Goal: Complete application form

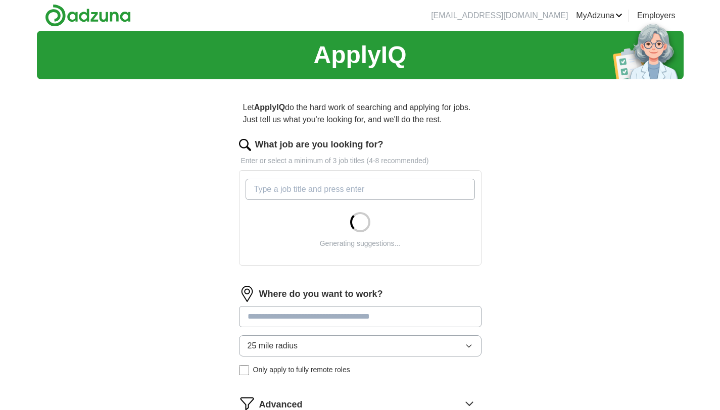
click at [365, 191] on input "What job are you looking for?" at bounding box center [359, 189] width 229 height 21
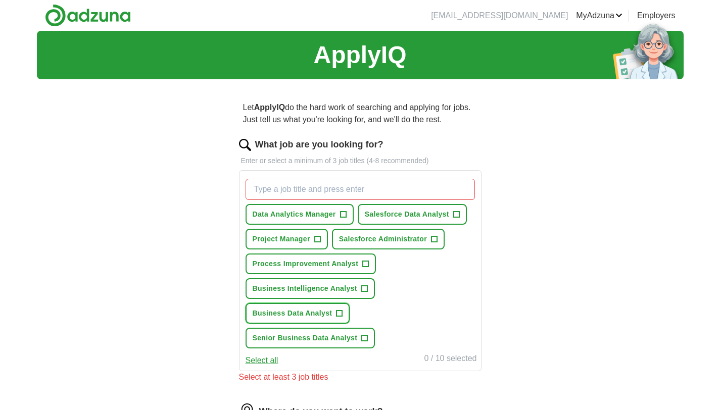
click at [336, 314] on span "+" at bounding box center [339, 314] width 6 height 8
click at [369, 336] on button "Senior Business Data Analyst +" at bounding box center [310, 338] width 130 height 21
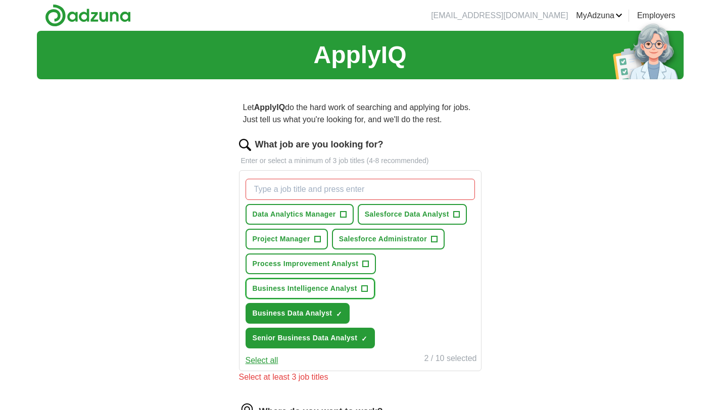
click at [367, 289] on button "Business Intelligence Analyst +" at bounding box center [309, 288] width 129 height 21
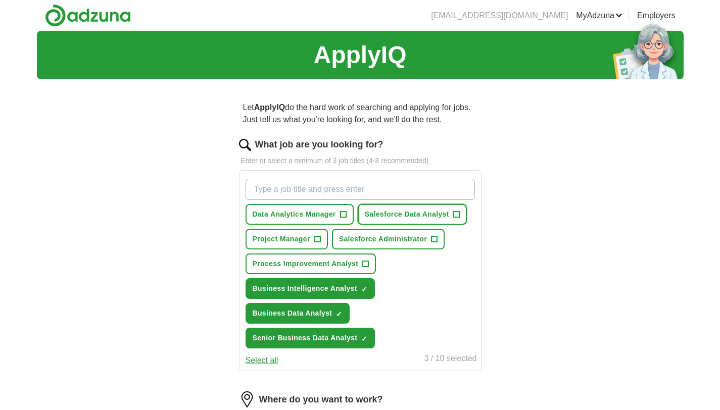
click at [457, 212] on span "+" at bounding box center [456, 215] width 6 height 8
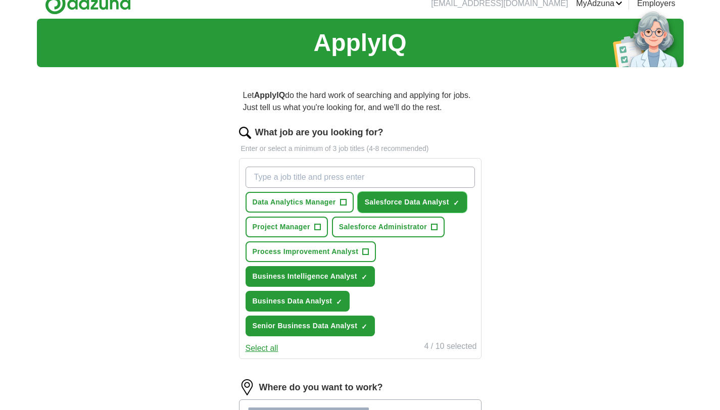
scroll to position [13, 0]
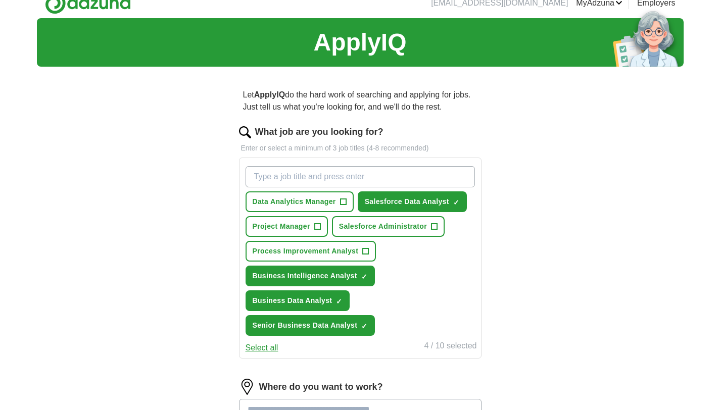
click at [270, 353] on button "Select all" at bounding box center [261, 348] width 33 height 12
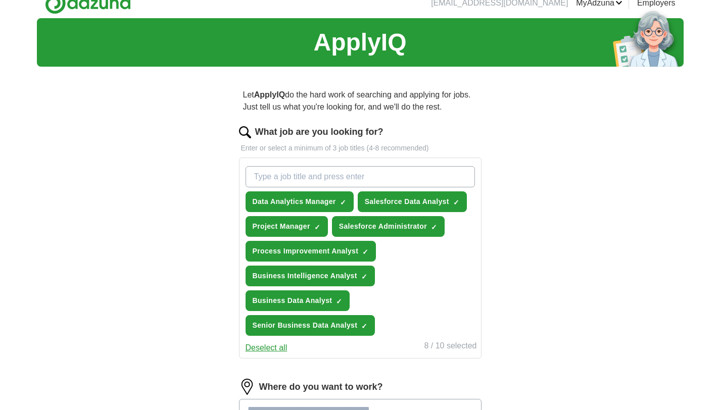
click at [317, 178] on input "What job are you looking for?" at bounding box center [359, 176] width 229 height 21
click at [0, 0] on span "×" at bounding box center [0, 0] width 0 height 0
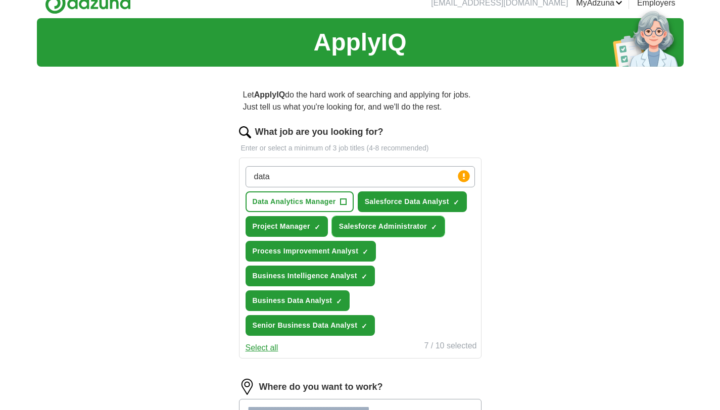
click at [437, 225] on span "✓ ×" at bounding box center [434, 227] width 7 height 6
click at [317, 182] on input "data" at bounding box center [359, 176] width 229 height 21
type input "data analyst"
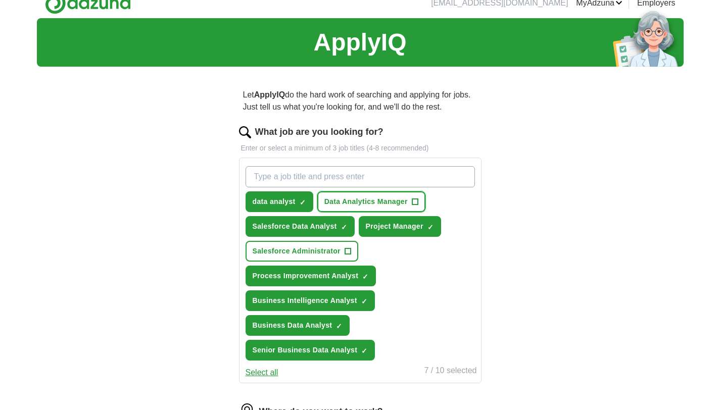
click at [418, 201] on span "+" at bounding box center [415, 202] width 6 height 8
click at [330, 178] on input "What job are you looking for?" at bounding box center [359, 176] width 229 height 21
type input "data"
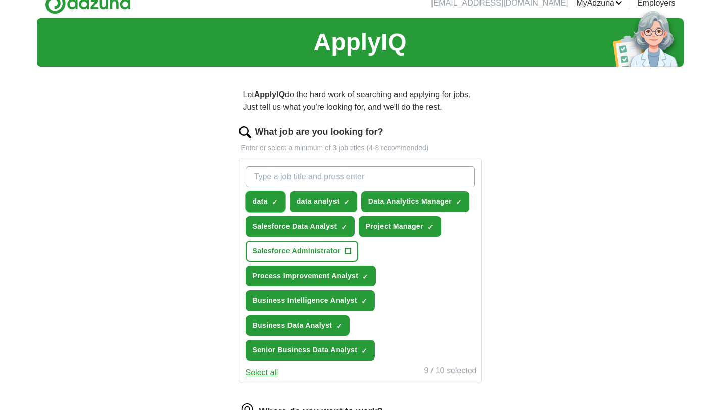
click at [0, 0] on span "×" at bounding box center [0, 0] width 0 height 0
click at [294, 173] on input "What job are you looking for?" at bounding box center [359, 176] width 229 height 21
type input "Data Analyst"
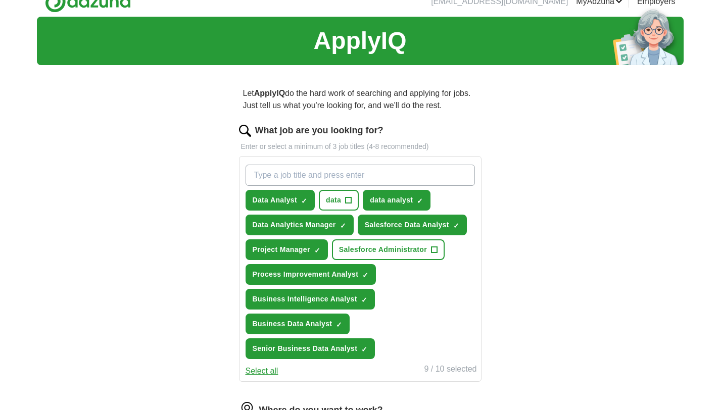
scroll to position [15, 0]
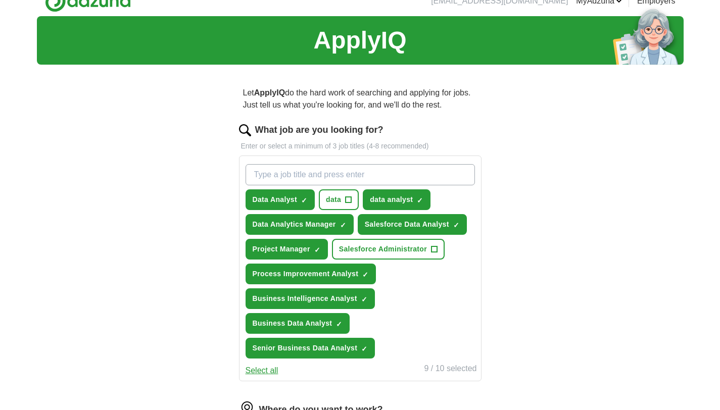
click at [303, 172] on input "What job are you looking for?" at bounding box center [359, 174] width 229 height 21
type input "Data improvement analyst"
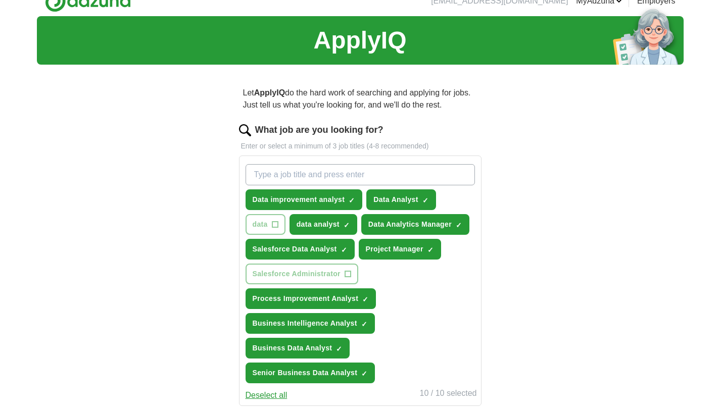
scroll to position [210, 0]
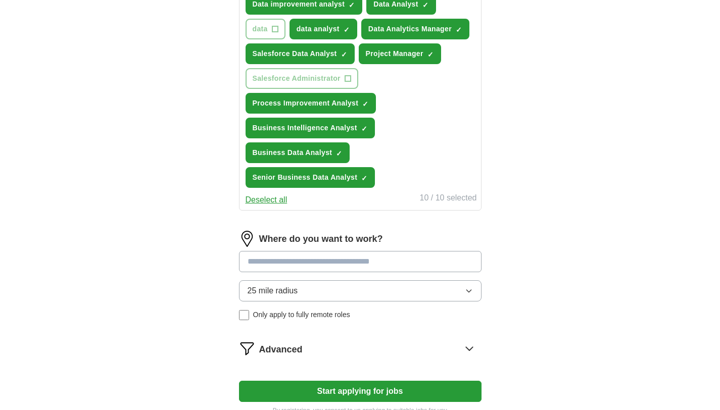
click at [342, 263] on input at bounding box center [360, 261] width 242 height 21
type input "*******"
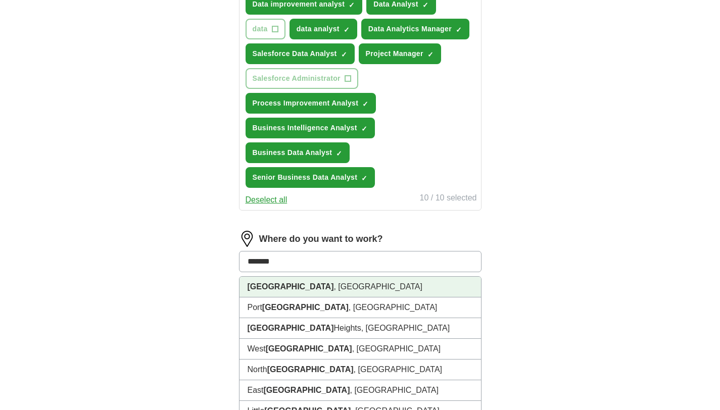
click at [295, 278] on li "[GEOGRAPHIC_DATA] , [GEOGRAPHIC_DATA]" at bounding box center [359, 287] width 241 height 21
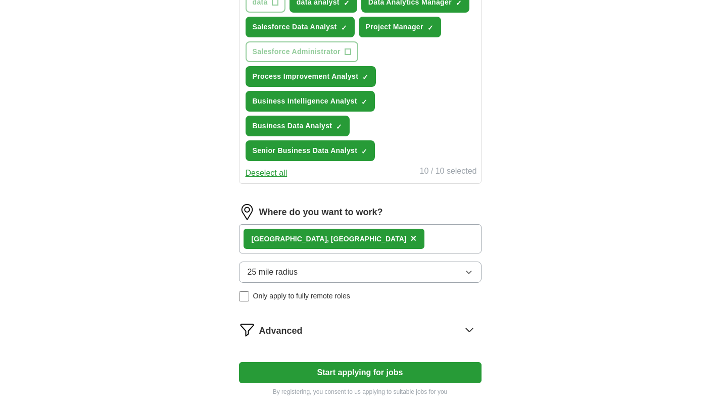
scroll to position [339, 0]
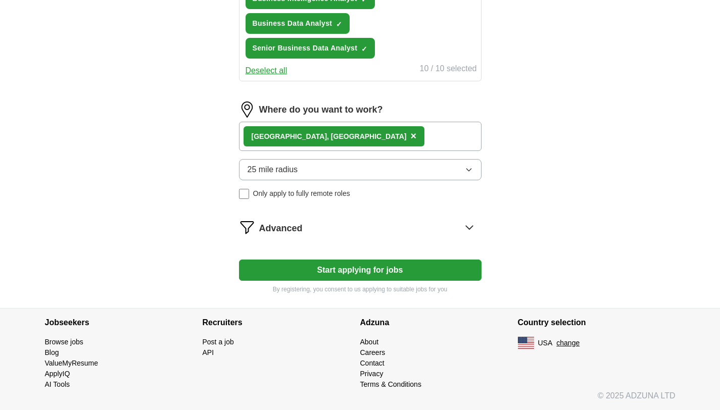
click at [310, 196] on span "Only apply to fully remote roles" at bounding box center [301, 193] width 97 height 11
click at [355, 273] on button "Start applying for jobs" at bounding box center [360, 270] width 242 height 21
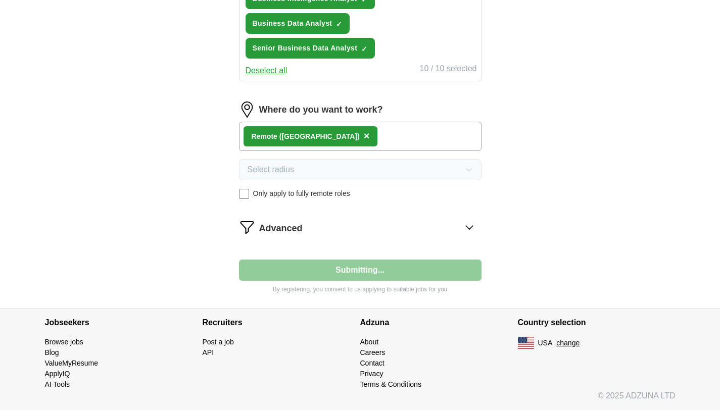
select select "**"
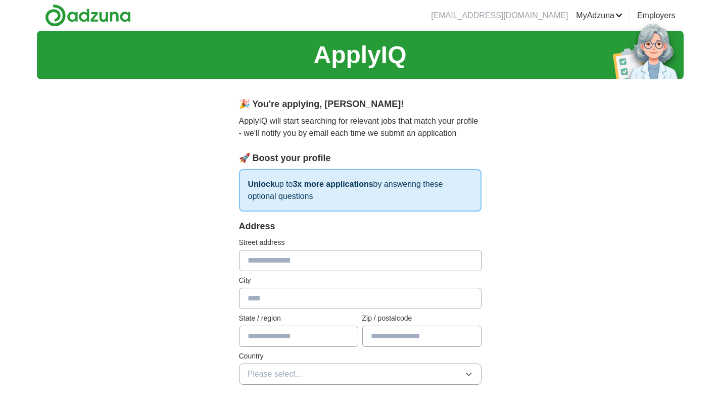
scroll to position [0, 0]
click at [270, 260] on input "text" at bounding box center [360, 260] width 242 height 21
type input "**********"
type input "*******"
type input "**"
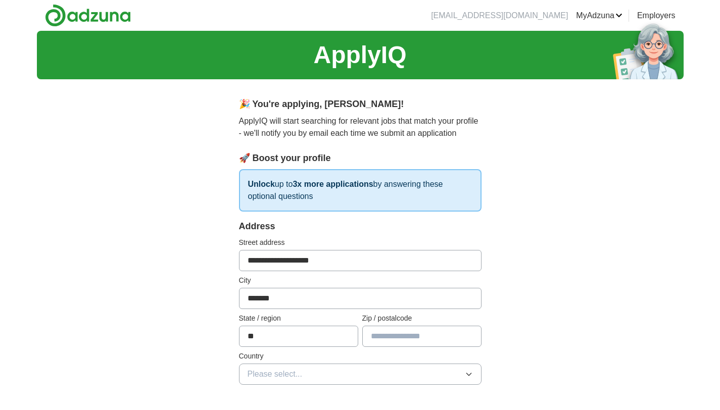
type input "*****"
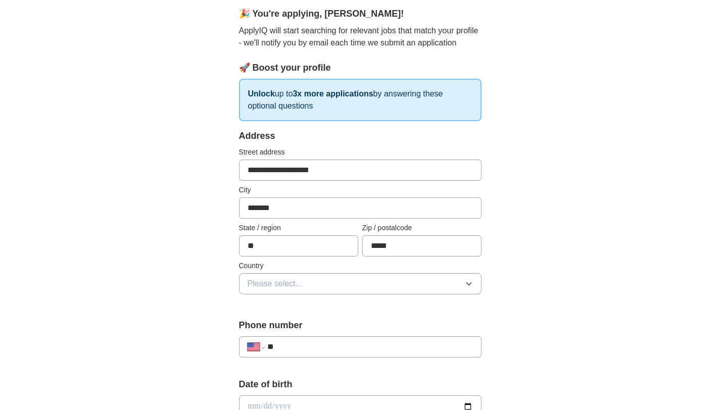
click at [317, 279] on button "Please select..." at bounding box center [360, 283] width 242 height 21
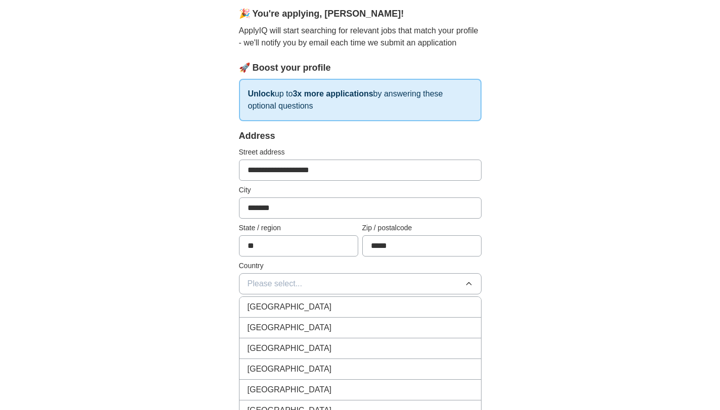
click at [318, 326] on div "[GEOGRAPHIC_DATA]" at bounding box center [359, 328] width 225 height 12
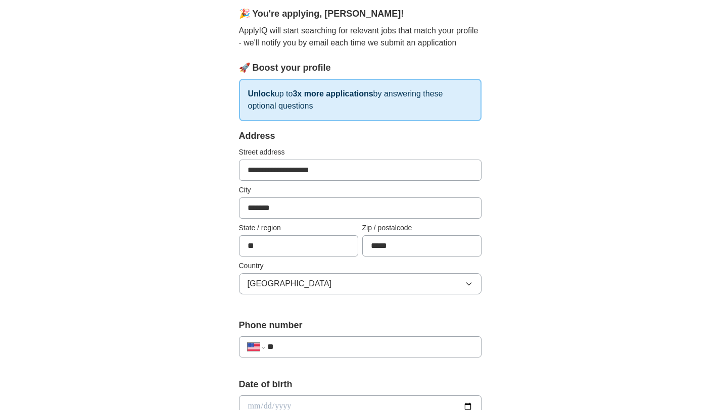
scroll to position [279, 0]
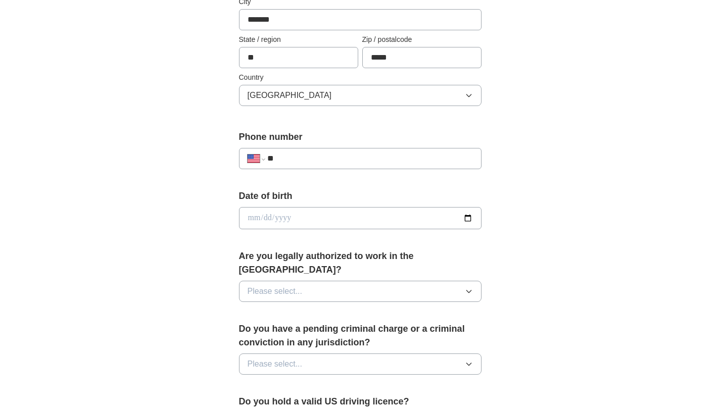
click at [299, 162] on input "**" at bounding box center [369, 159] width 205 height 12
type input "**********"
click at [283, 210] on input "date" at bounding box center [360, 218] width 242 height 22
click at [466, 216] on input "date" at bounding box center [360, 218] width 242 height 22
type input "**********"
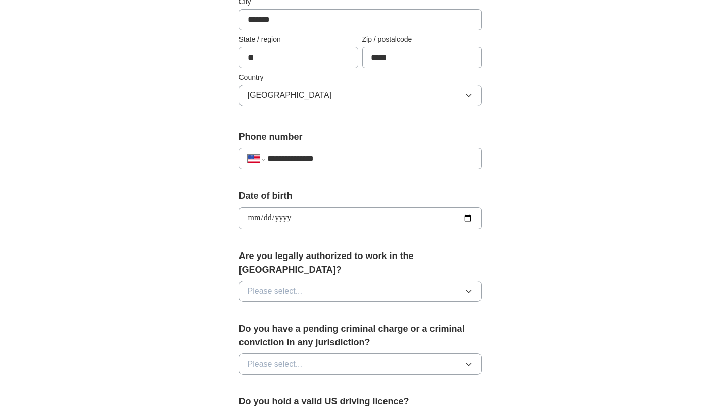
click at [331, 281] on button "Please select..." at bounding box center [360, 291] width 242 height 21
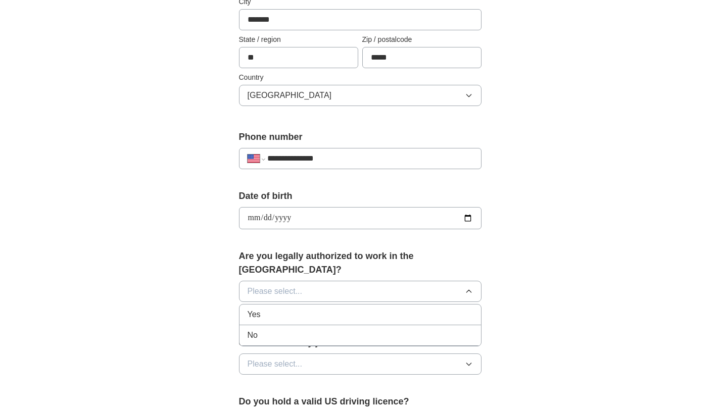
click at [337, 309] on div "Yes" at bounding box center [359, 315] width 225 height 12
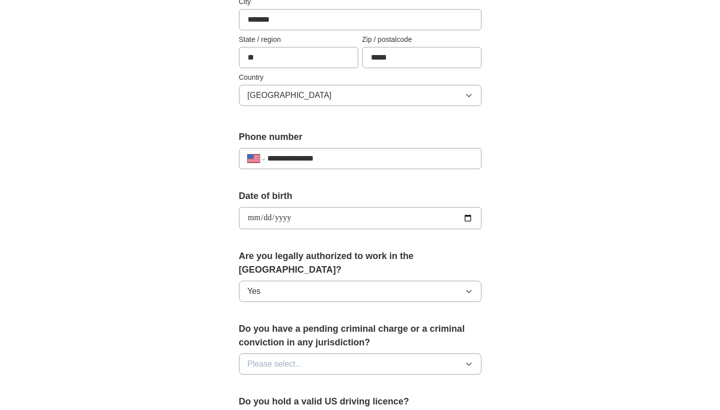
scroll to position [372, 0]
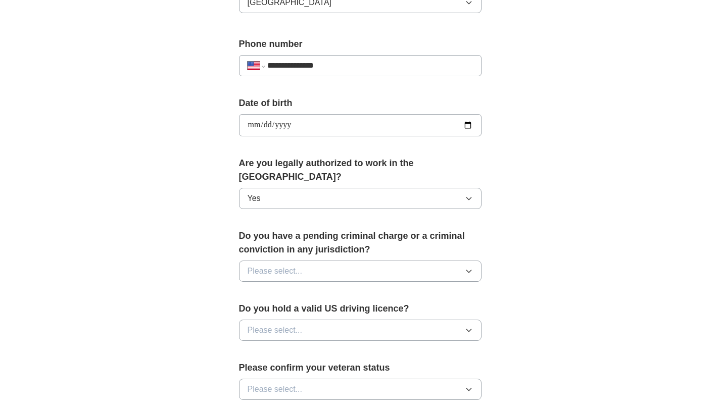
click at [343, 261] on button "Please select..." at bounding box center [360, 271] width 242 height 21
click at [325, 309] on div "No" at bounding box center [359, 315] width 225 height 12
click at [324, 320] on button "Please select..." at bounding box center [360, 330] width 242 height 21
click at [318, 347] on div "Yes" at bounding box center [359, 353] width 225 height 12
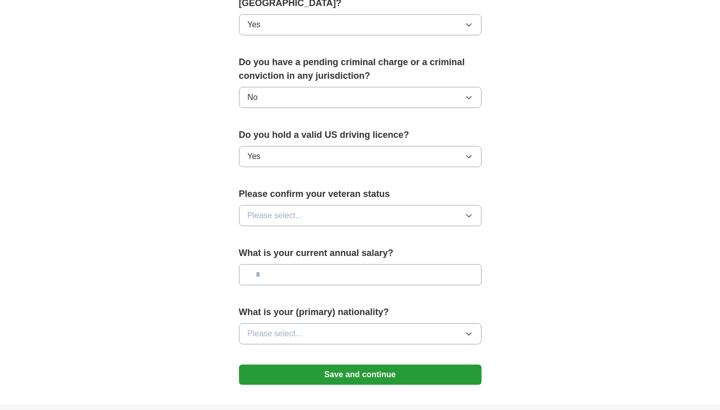
click at [314, 205] on button "Please select..." at bounding box center [360, 215] width 242 height 21
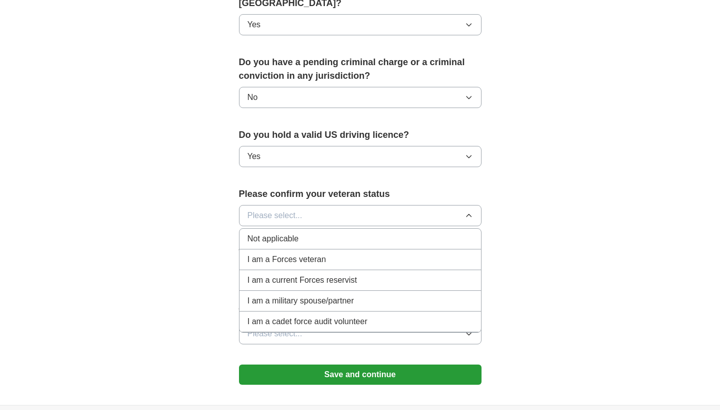
click at [332, 233] on div "Not applicable" at bounding box center [359, 239] width 225 height 12
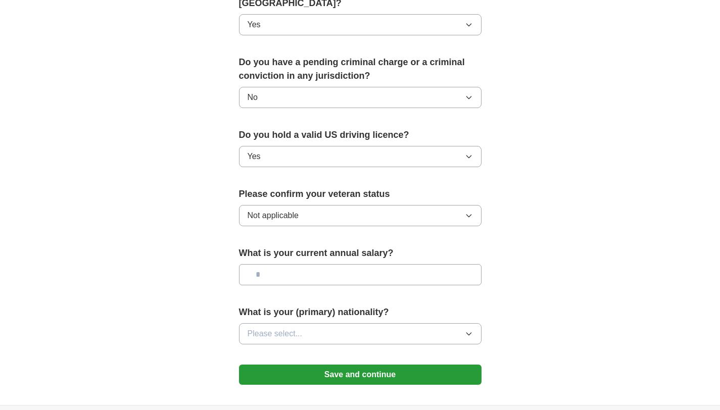
click at [332, 264] on input "text" at bounding box center [360, 274] width 242 height 21
type input "********"
click at [347, 323] on button "Please select..." at bounding box center [360, 333] width 242 height 21
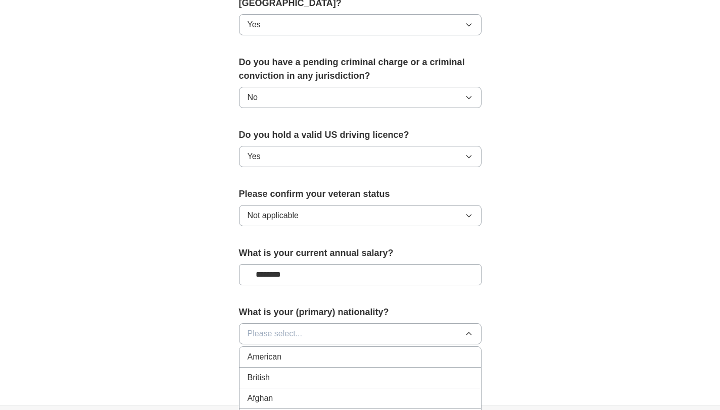
click at [318, 324] on button "Please select..." at bounding box center [360, 333] width 242 height 21
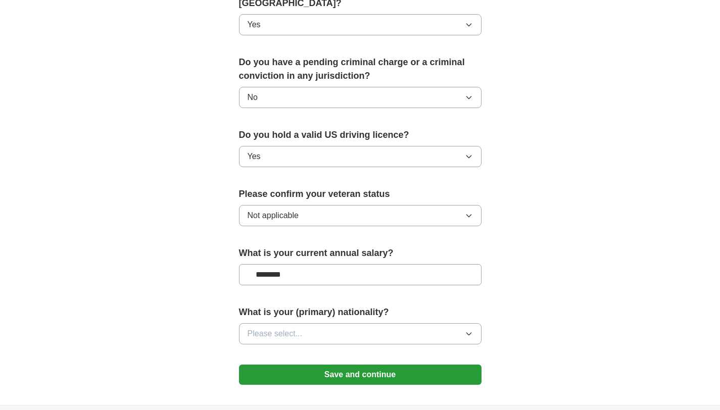
click at [315, 323] on button "Please select..." at bounding box center [360, 333] width 242 height 21
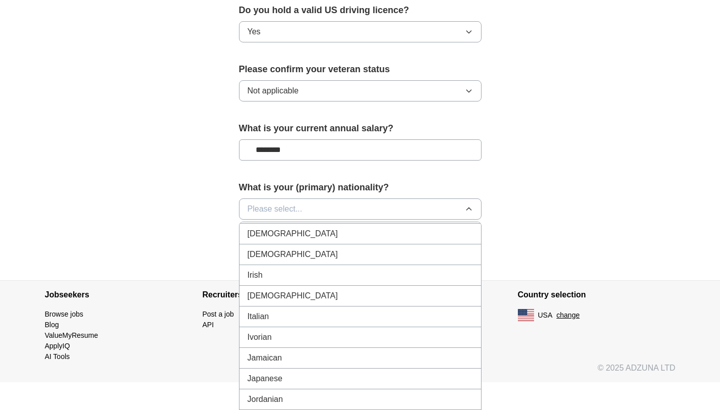
scroll to position [1648, 0]
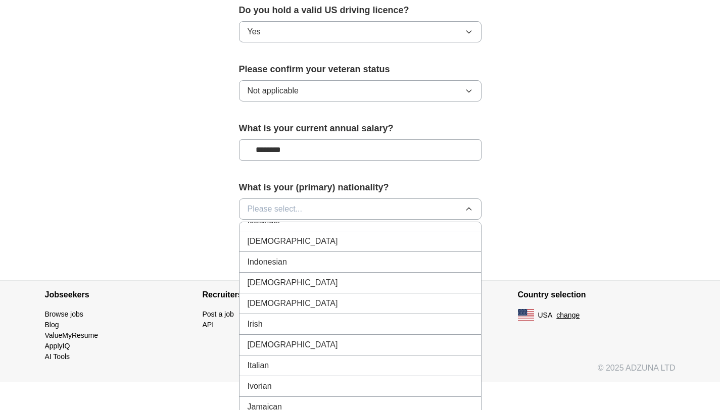
click at [297, 235] on div "[DEMOGRAPHIC_DATA]" at bounding box center [359, 241] width 225 height 12
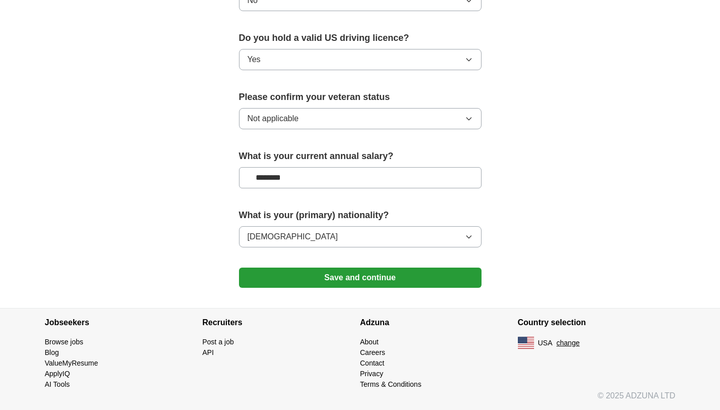
scroll to position [629, 0]
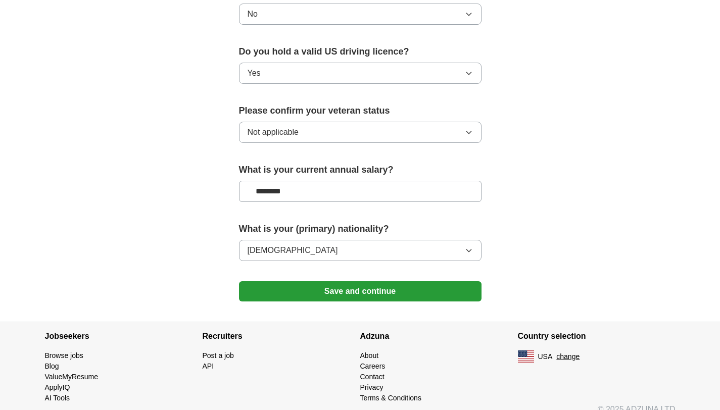
click at [350, 283] on button "Save and continue" at bounding box center [360, 291] width 242 height 20
